Goal: Information Seeking & Learning: Find specific fact

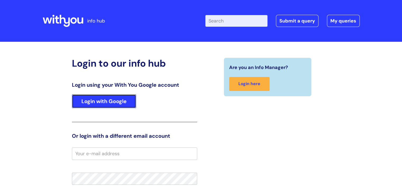
click at [115, 98] on link "Login with Google" at bounding box center [104, 101] width 64 height 14
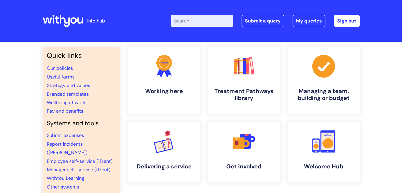
click at [199, 20] on input "Enter your search term here..." at bounding box center [202, 21] width 62 height 12
type input "nebula"
click button "Search" at bounding box center [0, 0] width 0 height 0
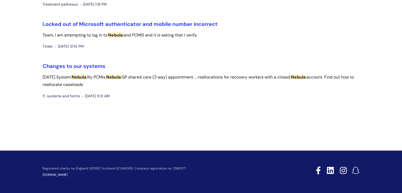
scroll to position [530, 0]
click at [81, 66] on link "Changes to our systems" at bounding box center [74, 66] width 63 height 7
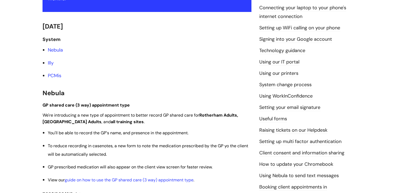
scroll to position [115, 0]
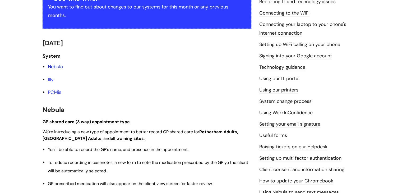
click at [56, 67] on link "Nebula" at bounding box center [55, 66] width 15 height 6
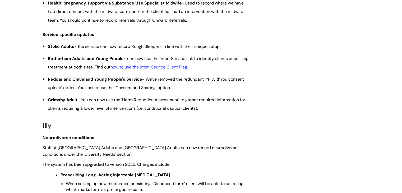
scroll to position [491, 0]
